Goal: Task Accomplishment & Management: Manage account settings

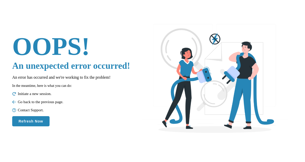
click at [31, 122] on button "Refresh Now" at bounding box center [30, 121] width 37 height 10
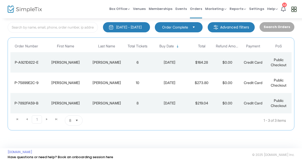
scroll to position [31, 0]
